Goal: Transaction & Acquisition: Purchase product/service

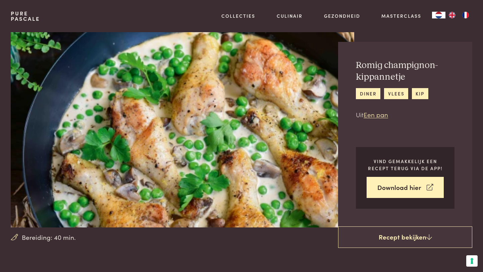
scroll to position [15, 0]
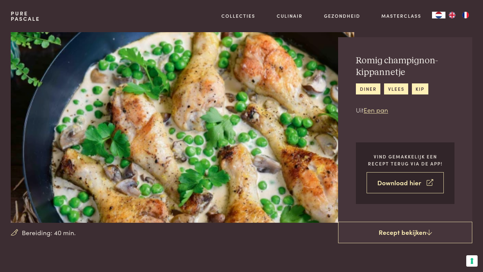
click at [407, 187] on link "Download hier" at bounding box center [405, 182] width 77 height 21
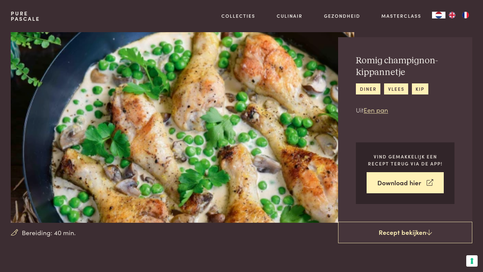
scroll to position [0, 0]
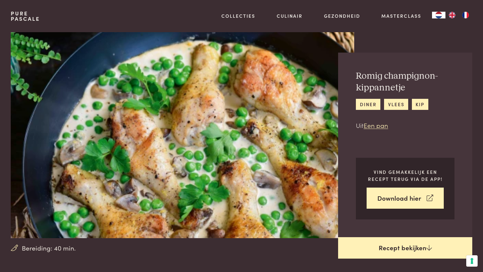
click at [404, 246] on link "Recept bekijken" at bounding box center [405, 247] width 134 height 21
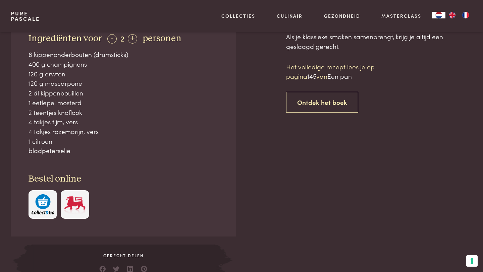
scroll to position [278, 0]
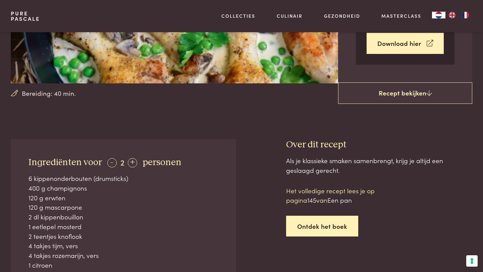
click at [333, 224] on link "Ontdek het boek" at bounding box center [322, 226] width 72 height 21
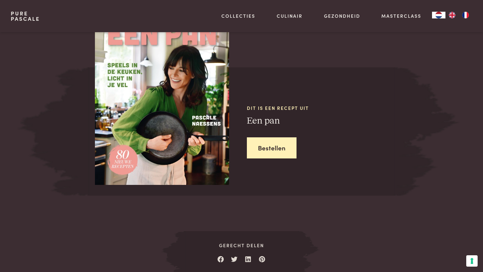
scroll to position [632, 0]
click at [190, 144] on img at bounding box center [162, 97] width 134 height 176
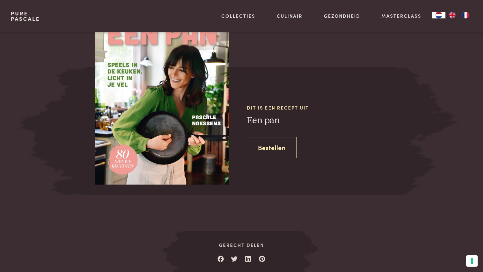
click at [268, 153] on link "Bestellen" at bounding box center [272, 147] width 50 height 21
